Goal: Task Accomplishment & Management: Manage account settings

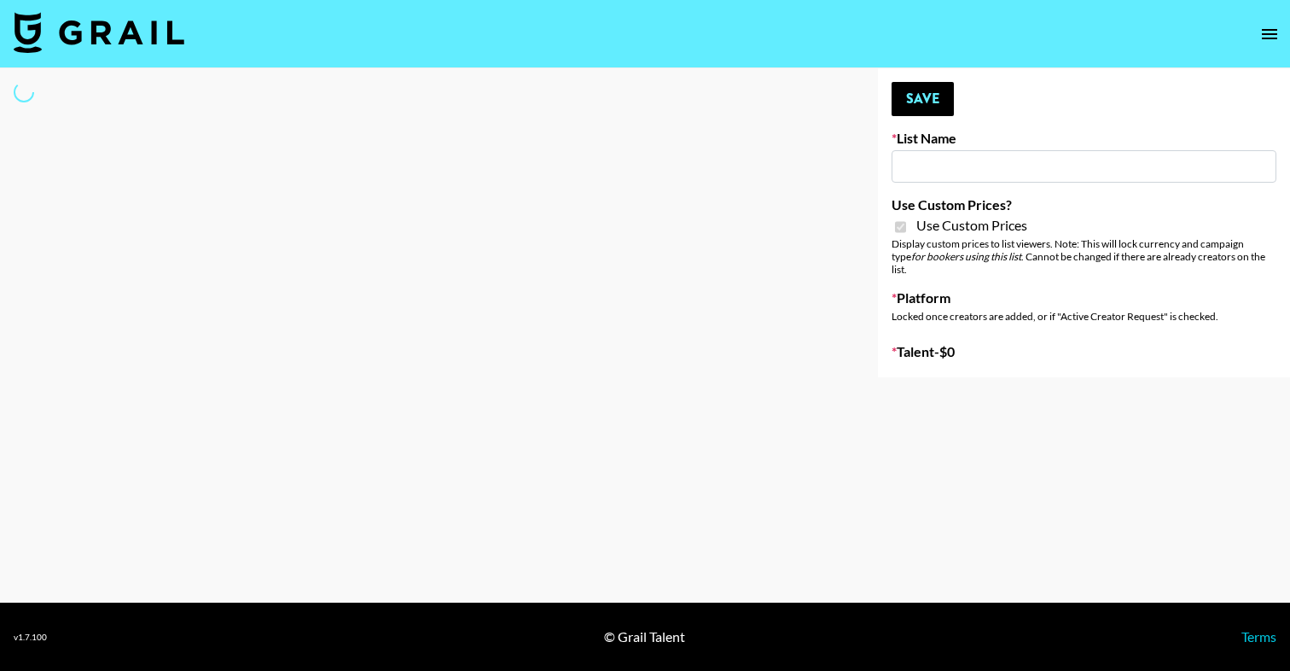
type input "Yoga/Wellness & Mindfulness Creators for [DEMOGRAPHIC_DATA]"
checkbox input "true"
select select "Brand"
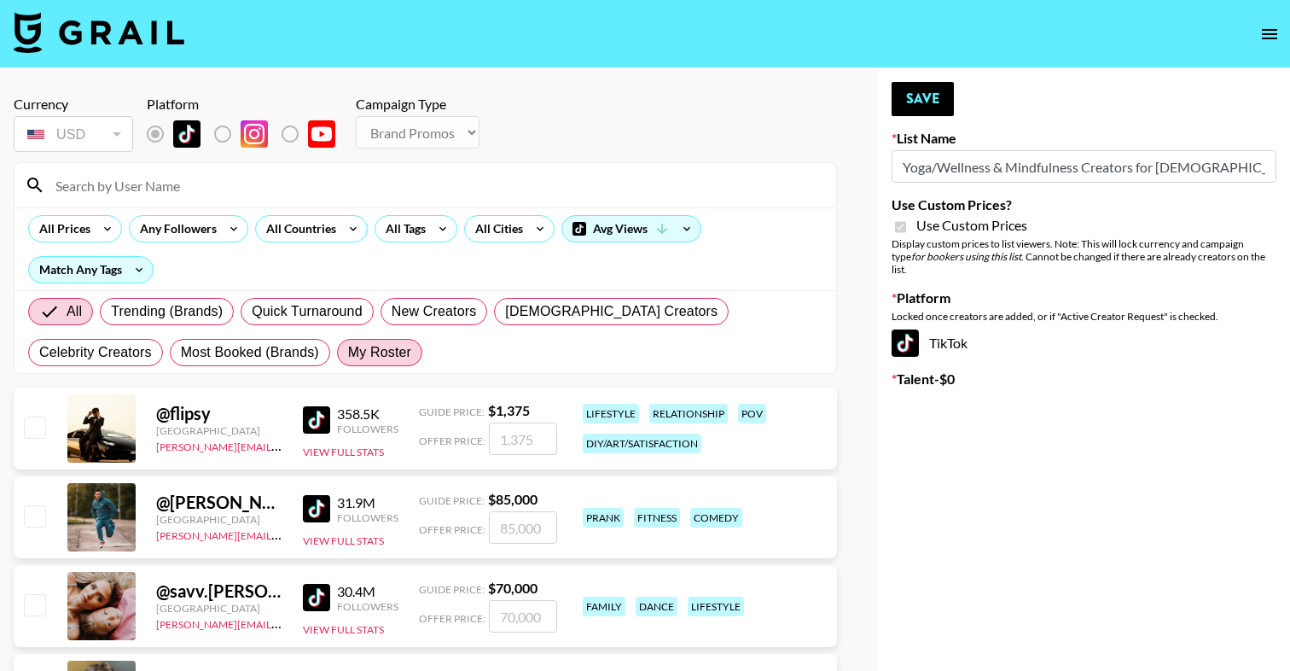
click at [348, 358] on span "My Roster" at bounding box center [379, 352] width 63 height 20
click at [348, 352] on input "My Roster" at bounding box center [348, 352] width 0 height 0
radio input "true"
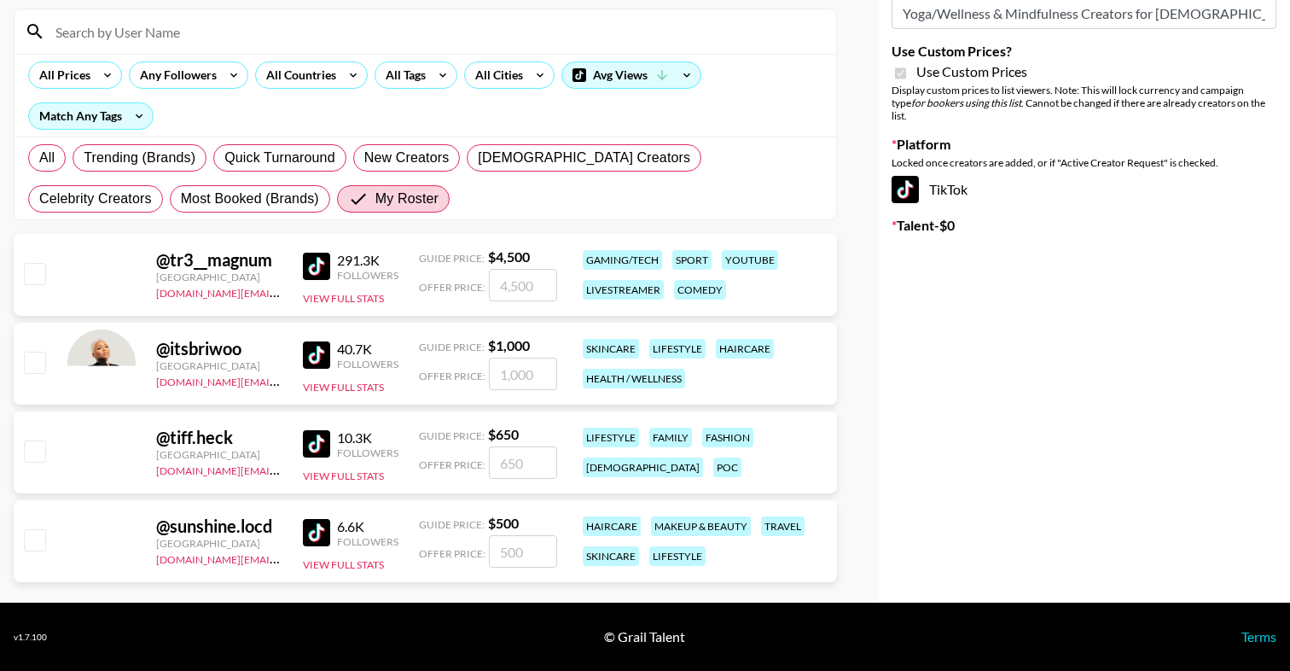
scroll to position [154, 0]
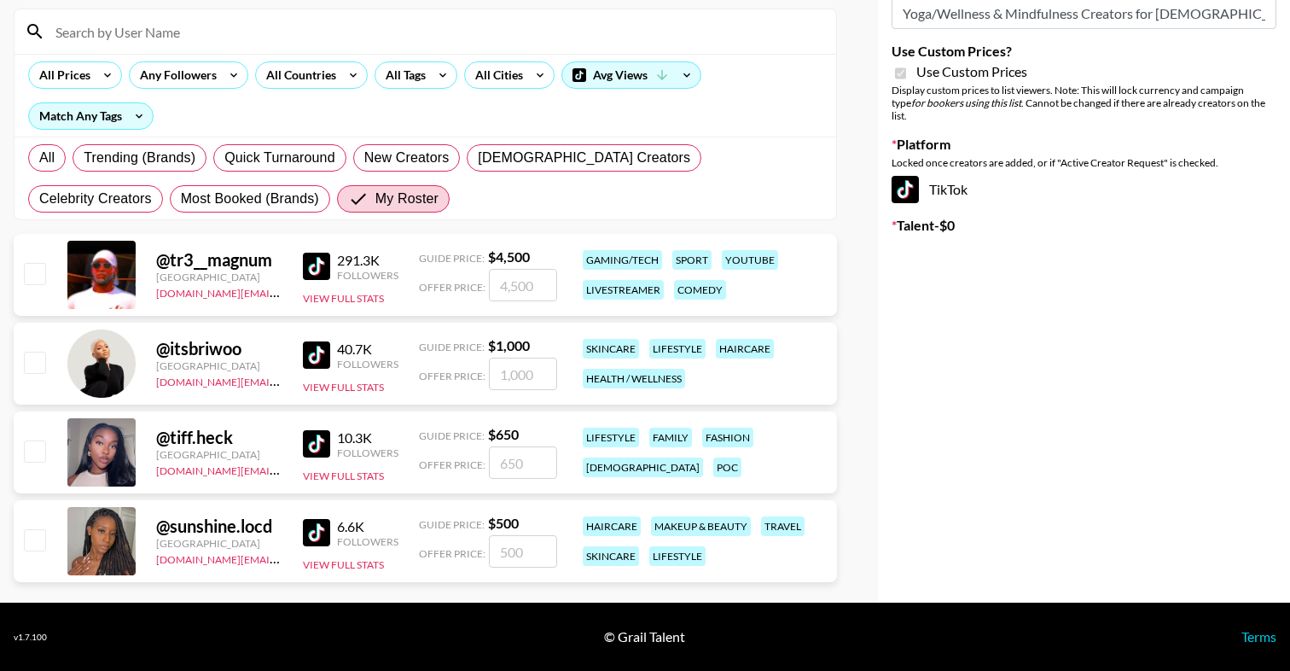
click at [43, 435] on div "@ tiff.heck [GEOGRAPHIC_DATA] [DOMAIN_NAME][EMAIL_ADDRESS][DOMAIN_NAME] 10.3K F…" at bounding box center [425, 452] width 823 height 82
click at [43, 447] on input "checkbox" at bounding box center [34, 450] width 20 height 20
checkbox input "true"
type input "650"
click at [34, 447] on input "checkbox" at bounding box center [34, 450] width 20 height 20
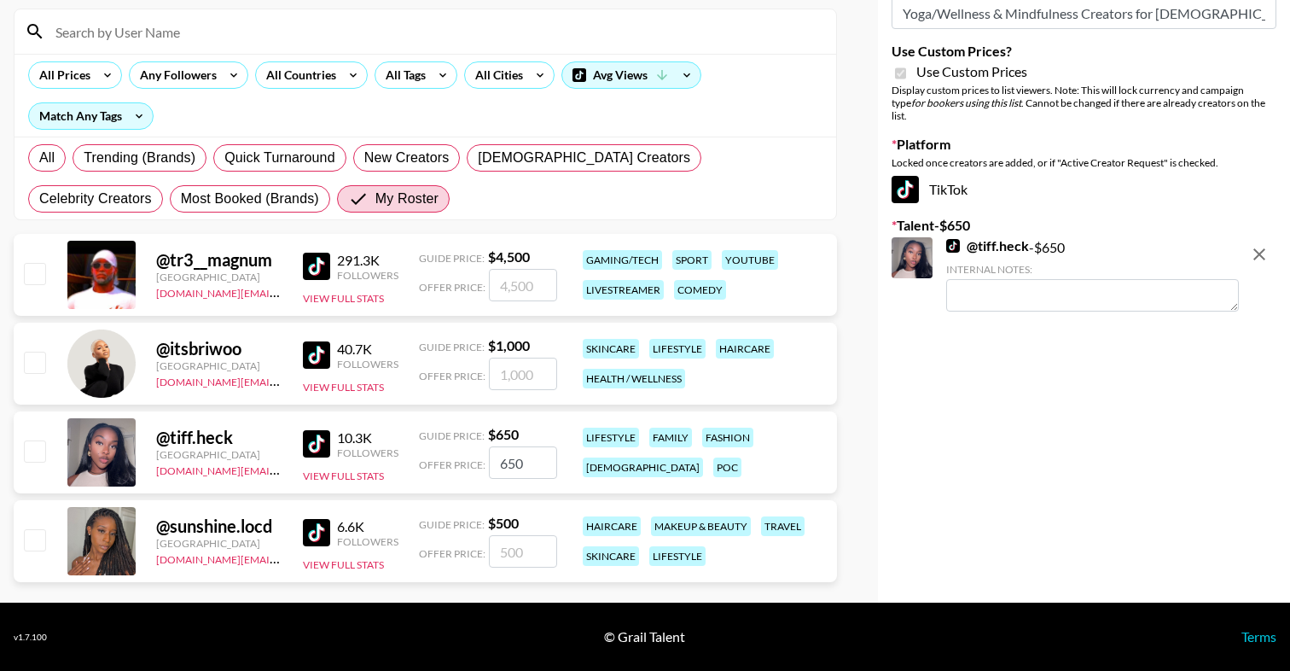
checkbox input "false"
click at [34, 447] on input "checkbox" at bounding box center [34, 450] width 20 height 20
checkbox input "true"
type input "650"
click at [32, 360] on input "checkbox" at bounding box center [34, 362] width 20 height 20
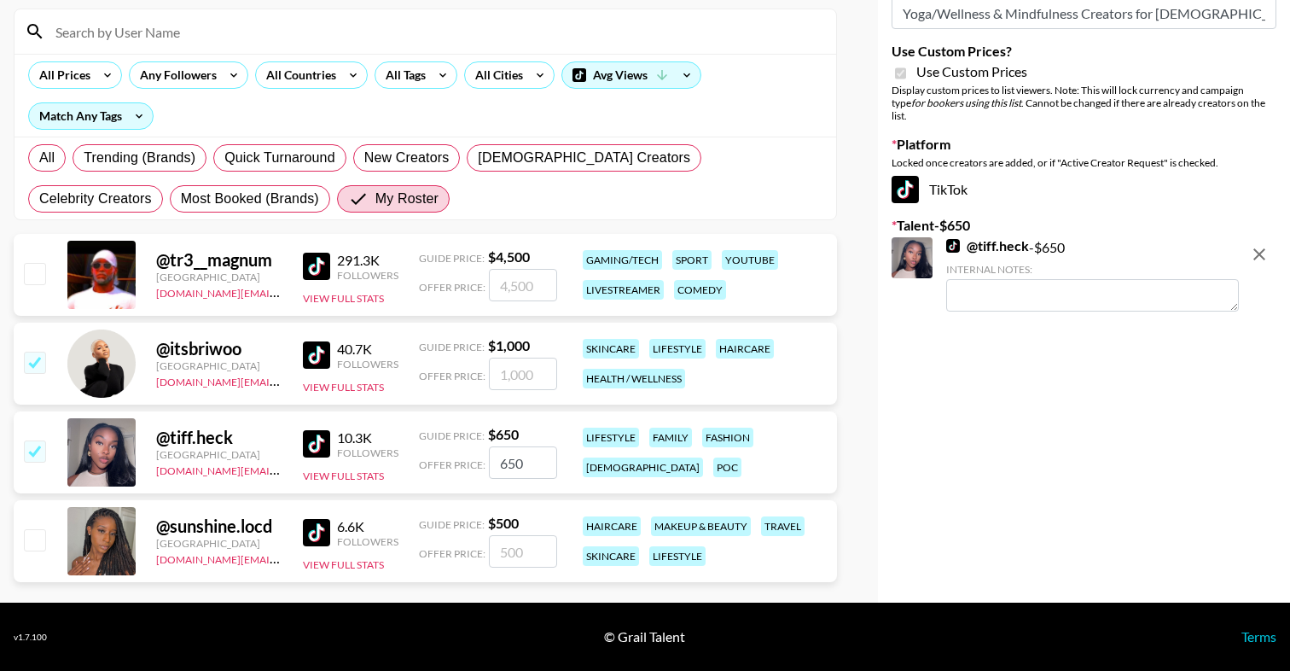
checkbox input "true"
type input "1000"
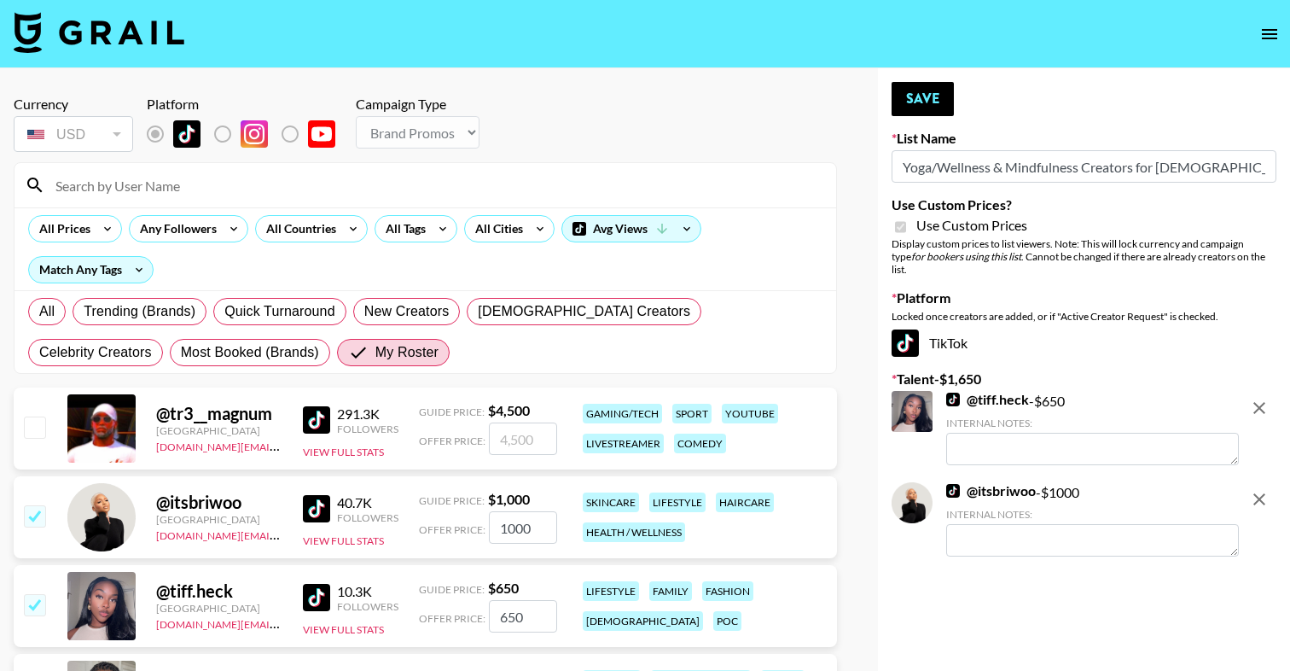
scroll to position [0, 0]
click at [36, 600] on input "checkbox" at bounding box center [34, 604] width 20 height 20
checkbox input "false"
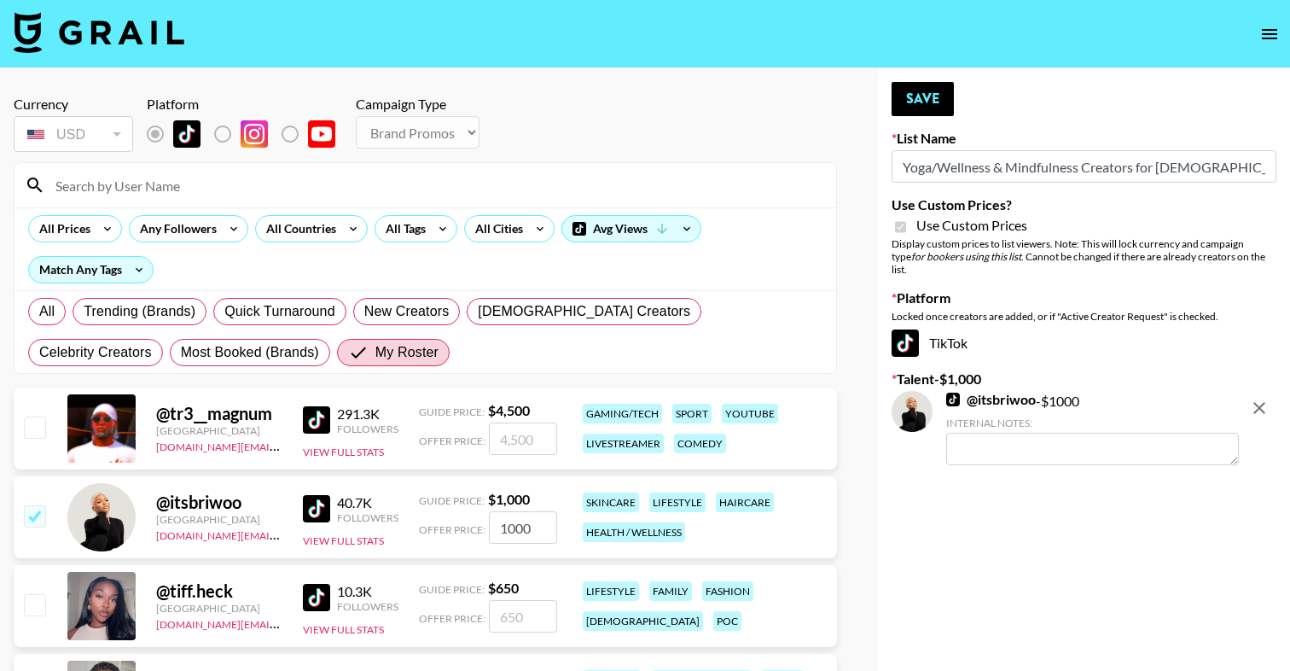
click at [513, 528] on input "1000" at bounding box center [523, 527] width 68 height 32
click at [939, 96] on button "Save" at bounding box center [923, 99] width 62 height 34
